Goal: Navigation & Orientation: Understand site structure

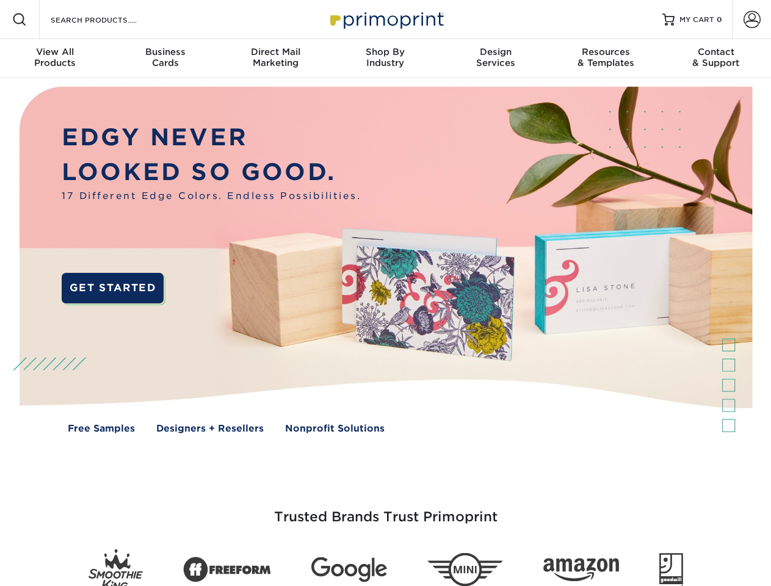
click at [385, 293] on img at bounding box center [385, 269] width 763 height 382
click at [20, 20] on span at bounding box center [19, 19] width 15 height 15
click at [752, 20] on span at bounding box center [752, 19] width 17 height 17
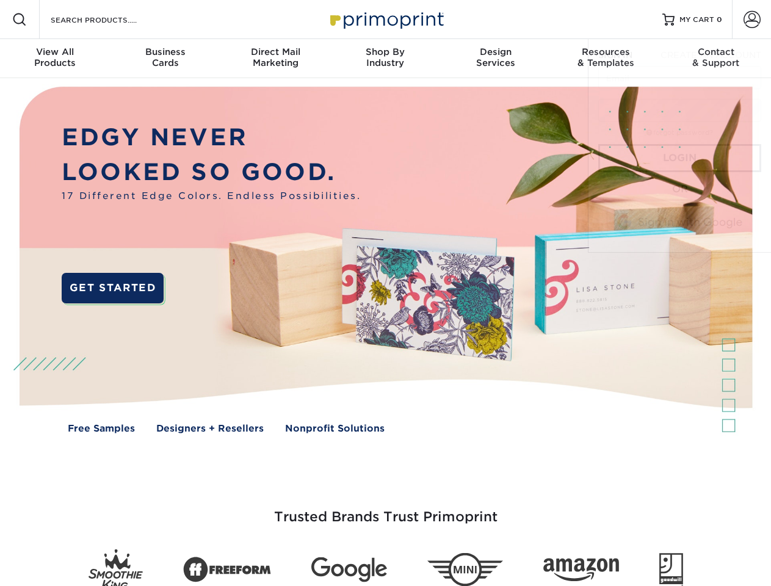
click at [55, 59] on div "View All Products" at bounding box center [55, 57] width 110 height 22
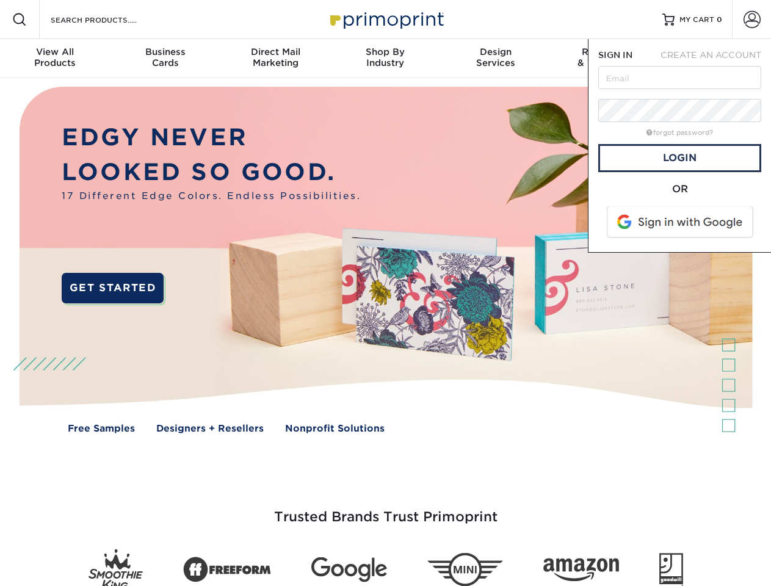
click at [165, 59] on div "Business Cards" at bounding box center [165, 57] width 110 height 22
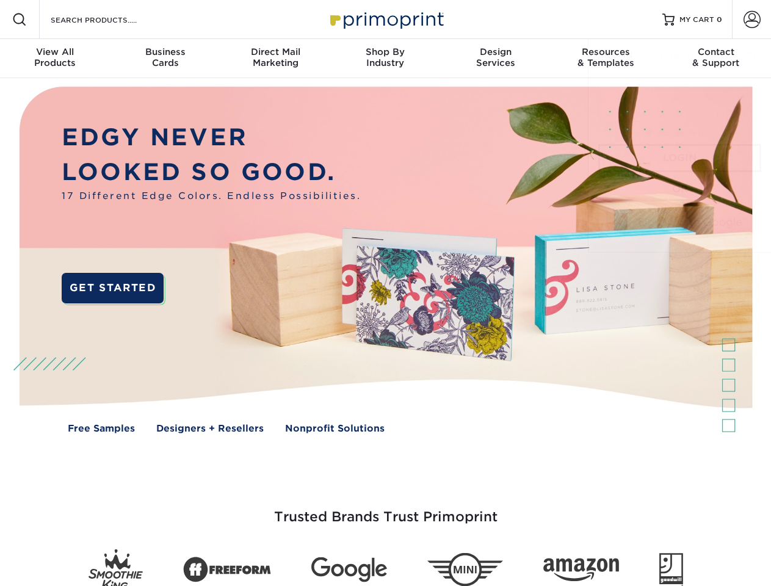
click at [275, 59] on div "Direct Mail Marketing" at bounding box center [275, 57] width 110 height 22
click at [385, 59] on div "Shop By Industry" at bounding box center [385, 57] width 110 height 22
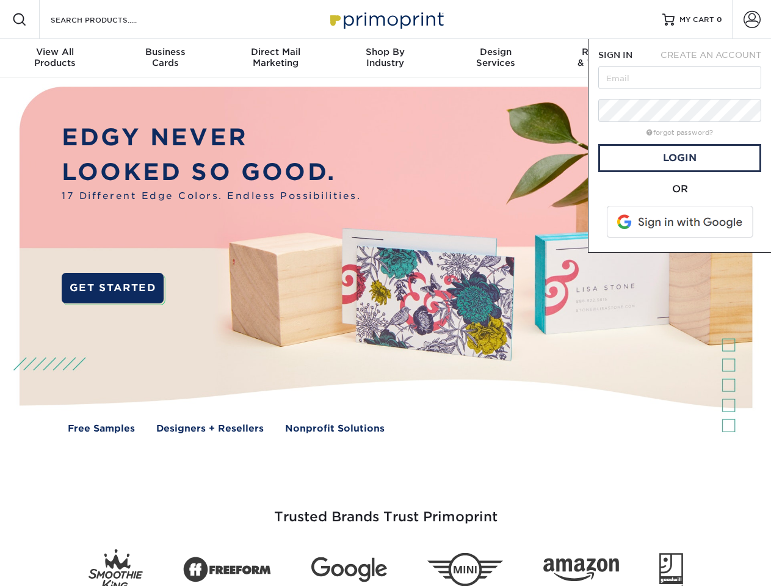
click at [496, 59] on div "Design Services" at bounding box center [496, 57] width 110 height 22
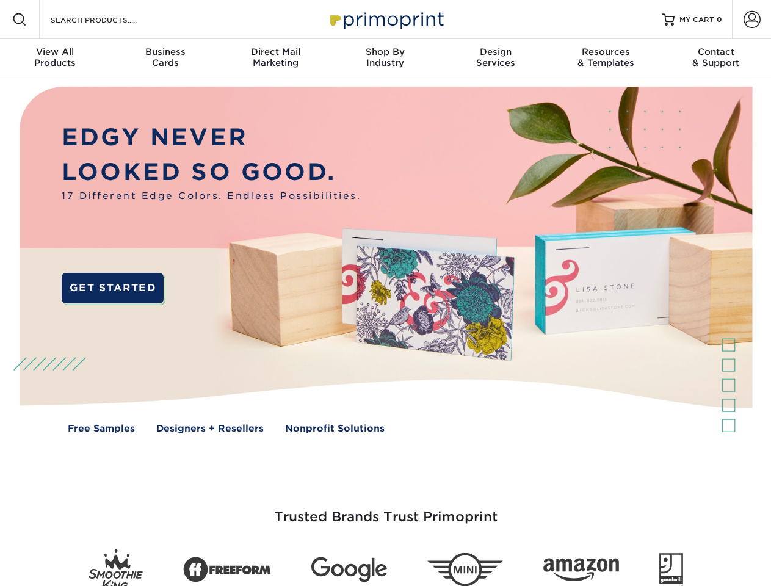
click at [606, 59] on span "SIGN IN" at bounding box center [616, 55] width 34 height 10
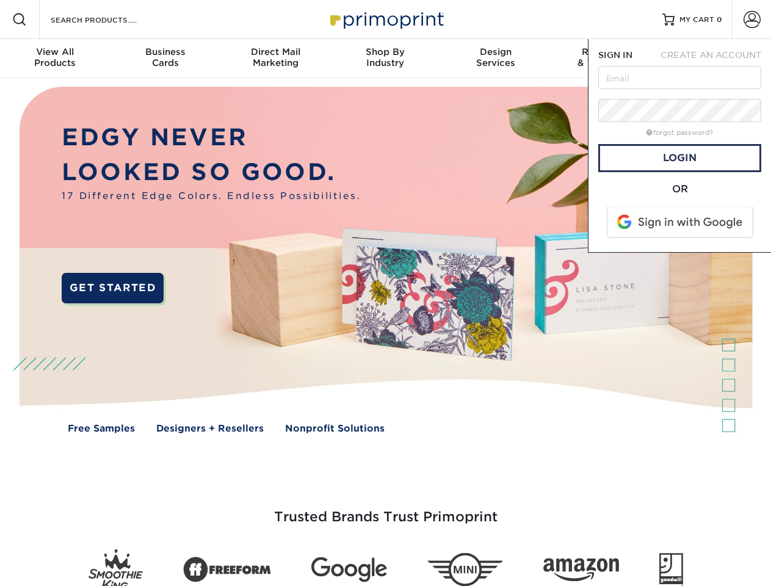
click at [716, 59] on span "CREATE AN ACCOUNT" at bounding box center [711, 55] width 101 height 10
